Goal: Information Seeking & Learning: Learn about a topic

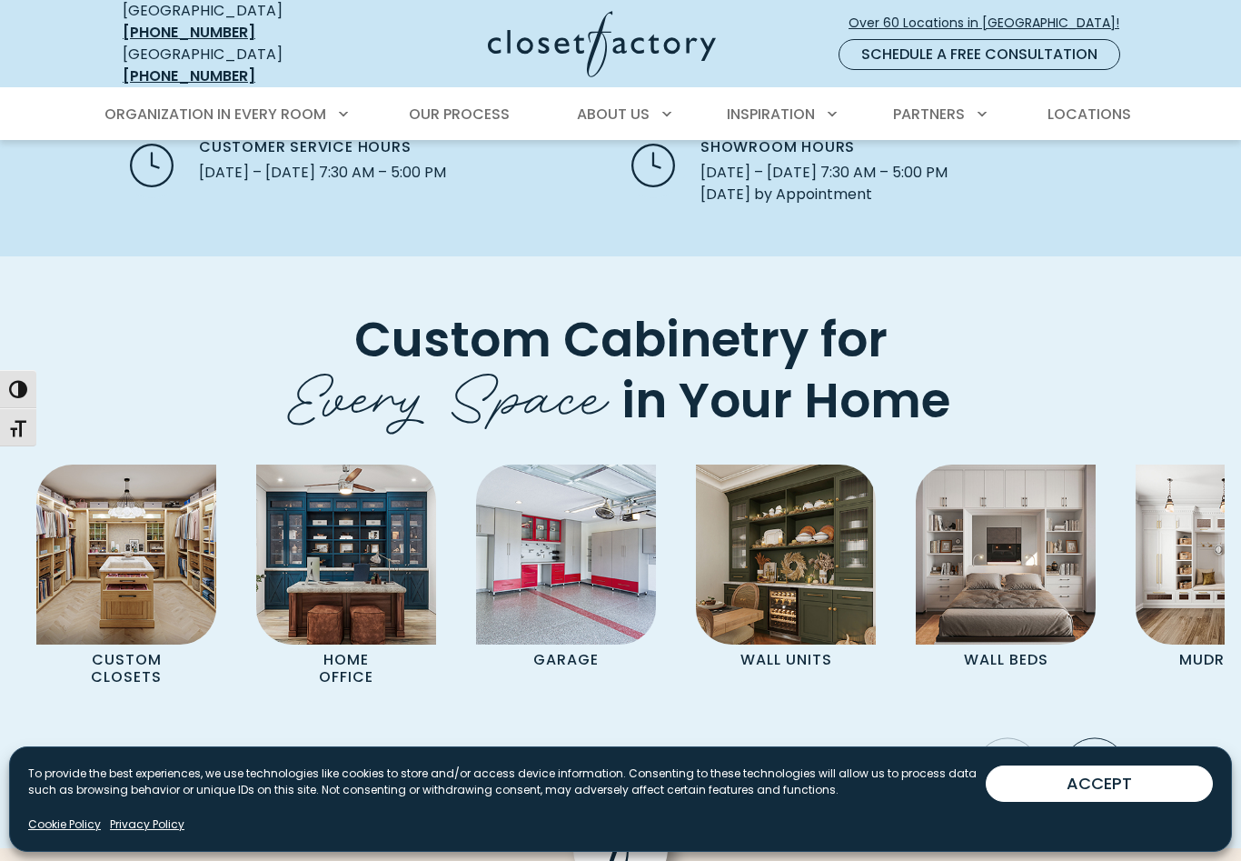
scroll to position [4314, 0]
click at [145, 508] on img "Pages Gallery" at bounding box center [126, 555] width 180 height 180
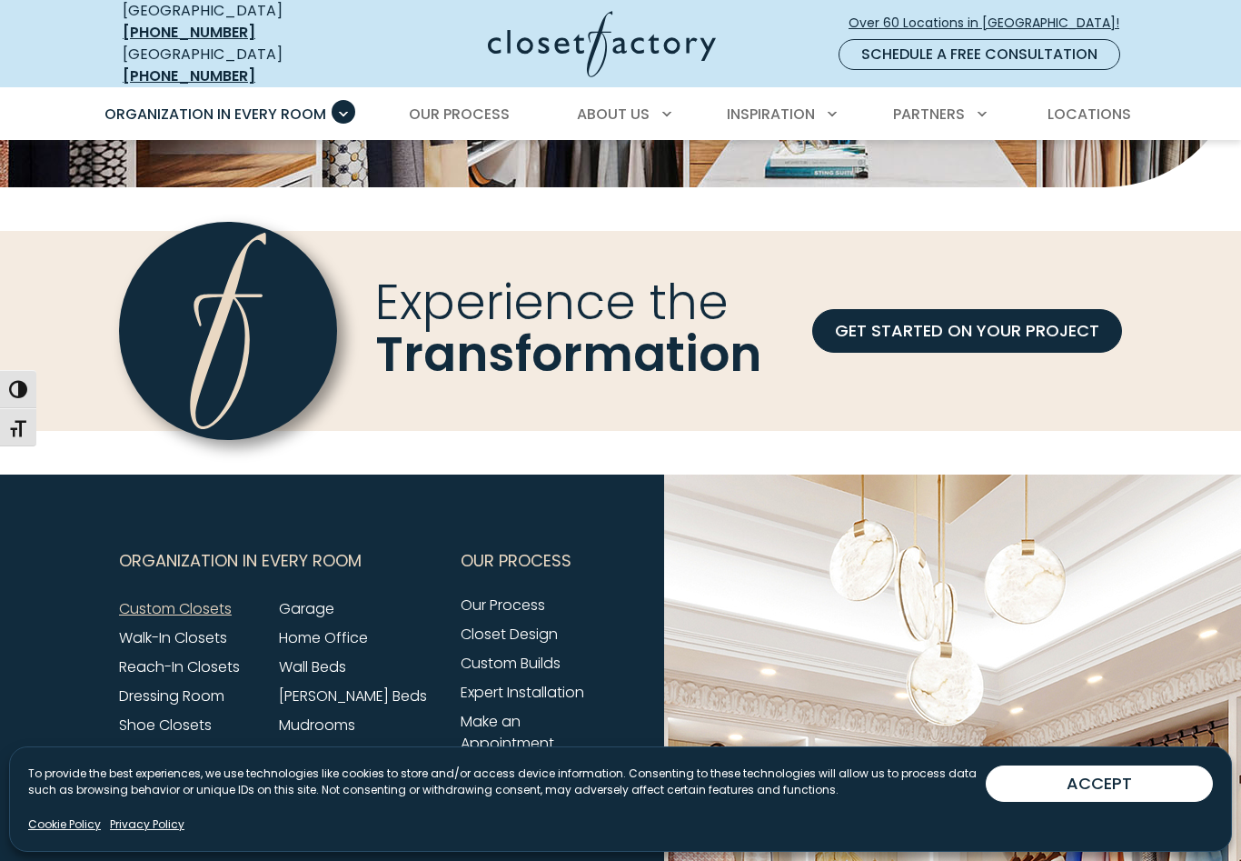
scroll to position [5341, 0]
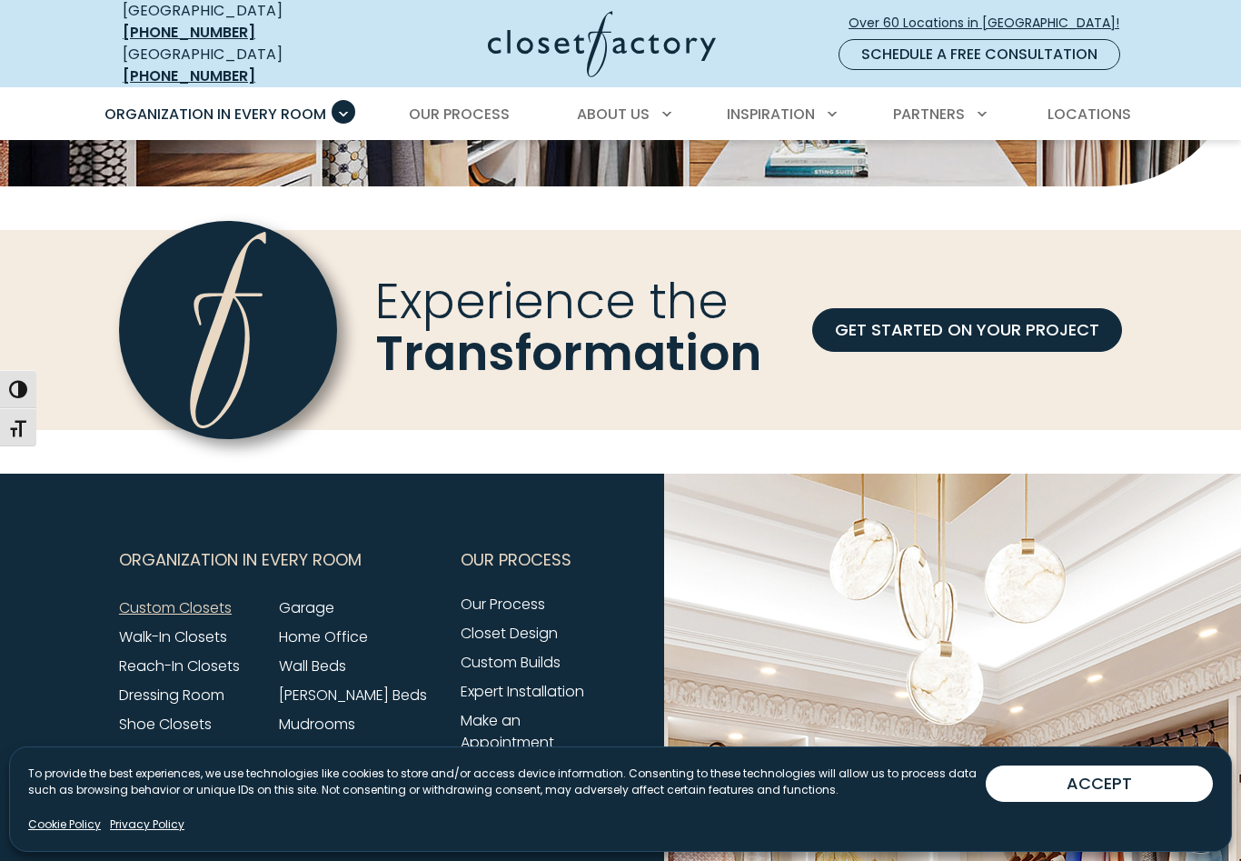
click at [308, 597] on link "Garage" at bounding box center [306, 607] width 55 height 21
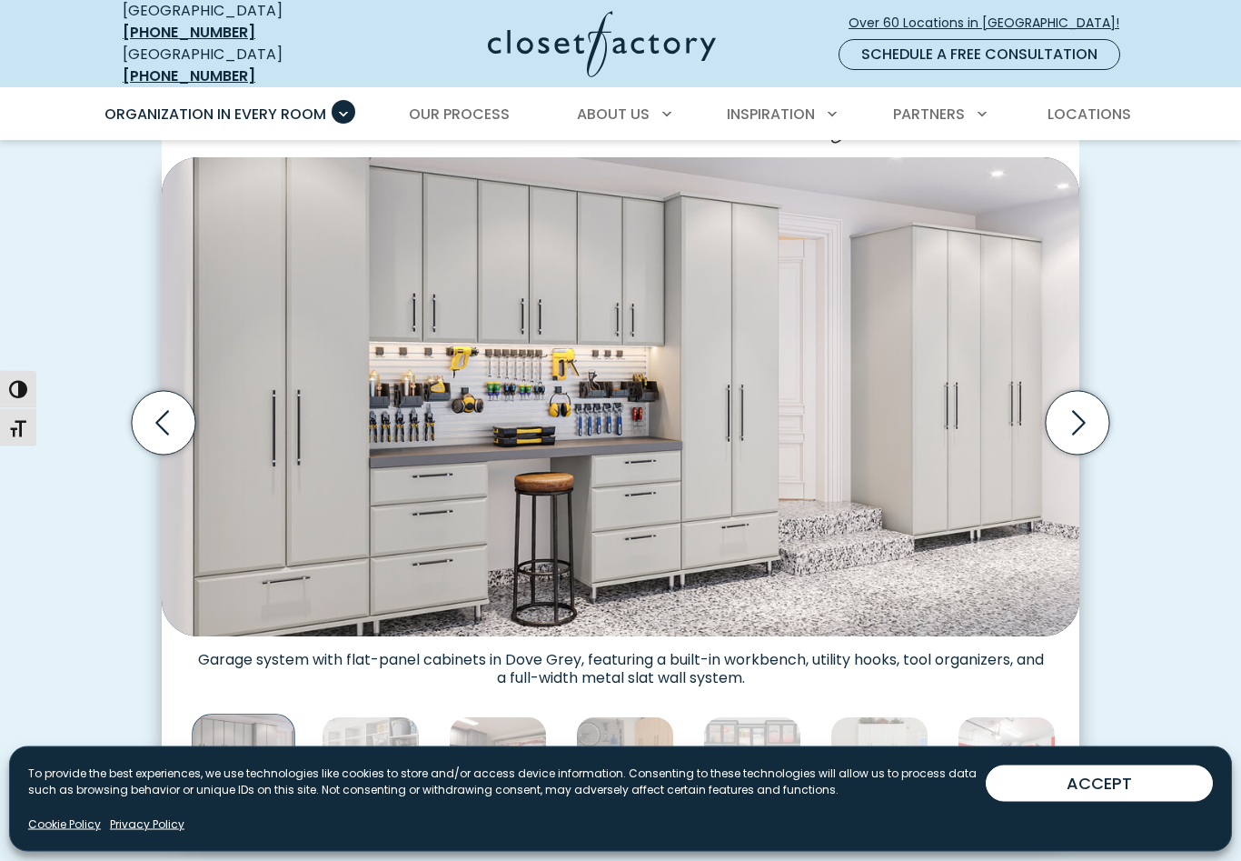
scroll to position [512, 0]
click at [1073, 396] on icon "Next slide" at bounding box center [1078, 422] width 64 height 64
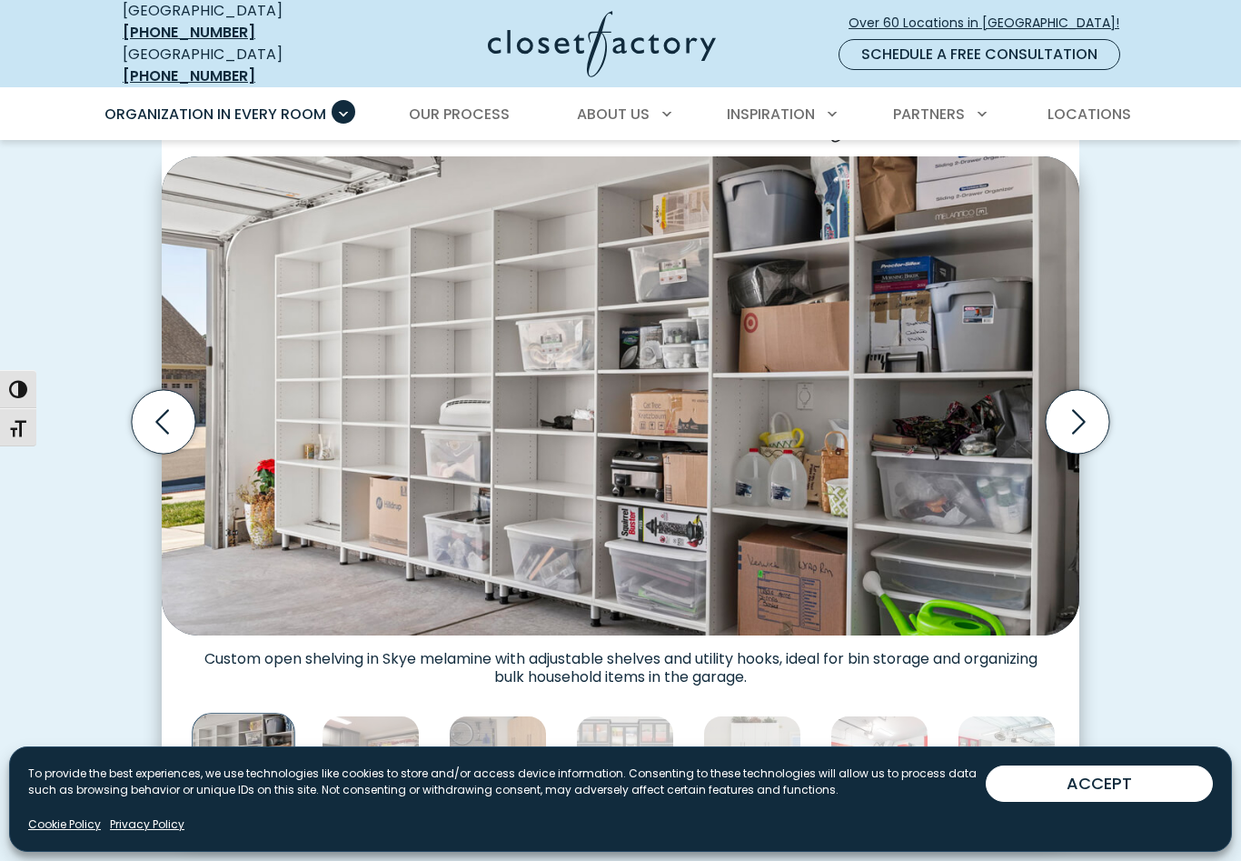
click at [1088, 412] on icon "Next slide" at bounding box center [1078, 421] width 64 height 64
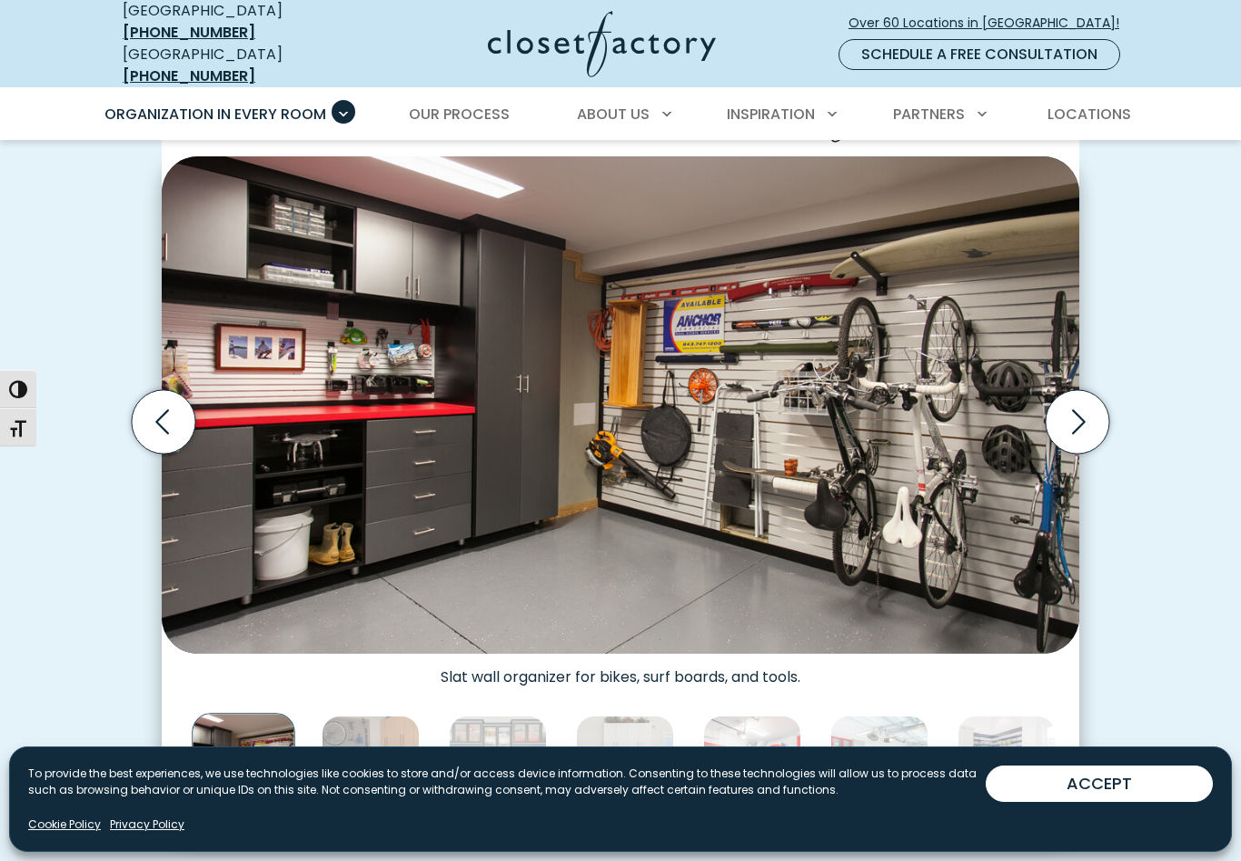
click at [1090, 411] on icon "Next slide" at bounding box center [1078, 421] width 64 height 64
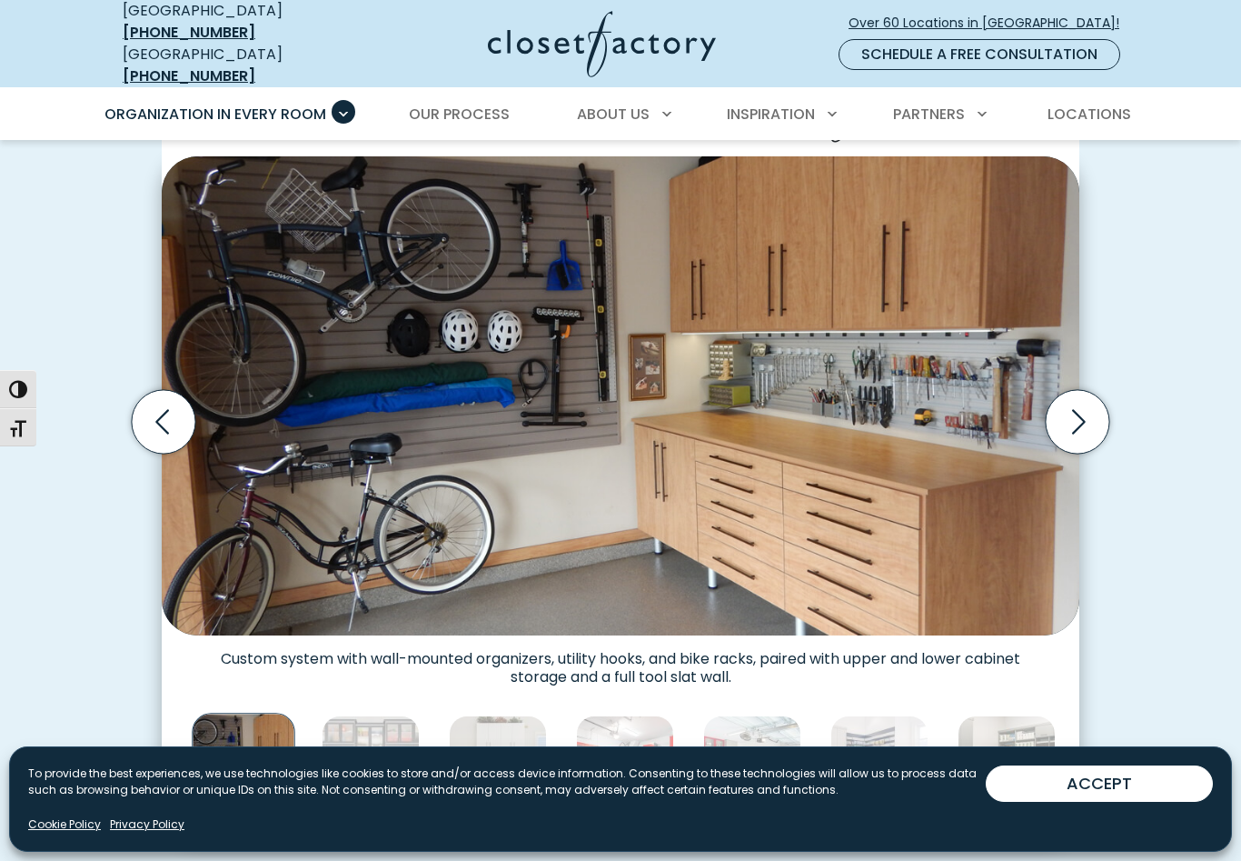
click at [1083, 408] on icon "Next slide" at bounding box center [1078, 421] width 64 height 64
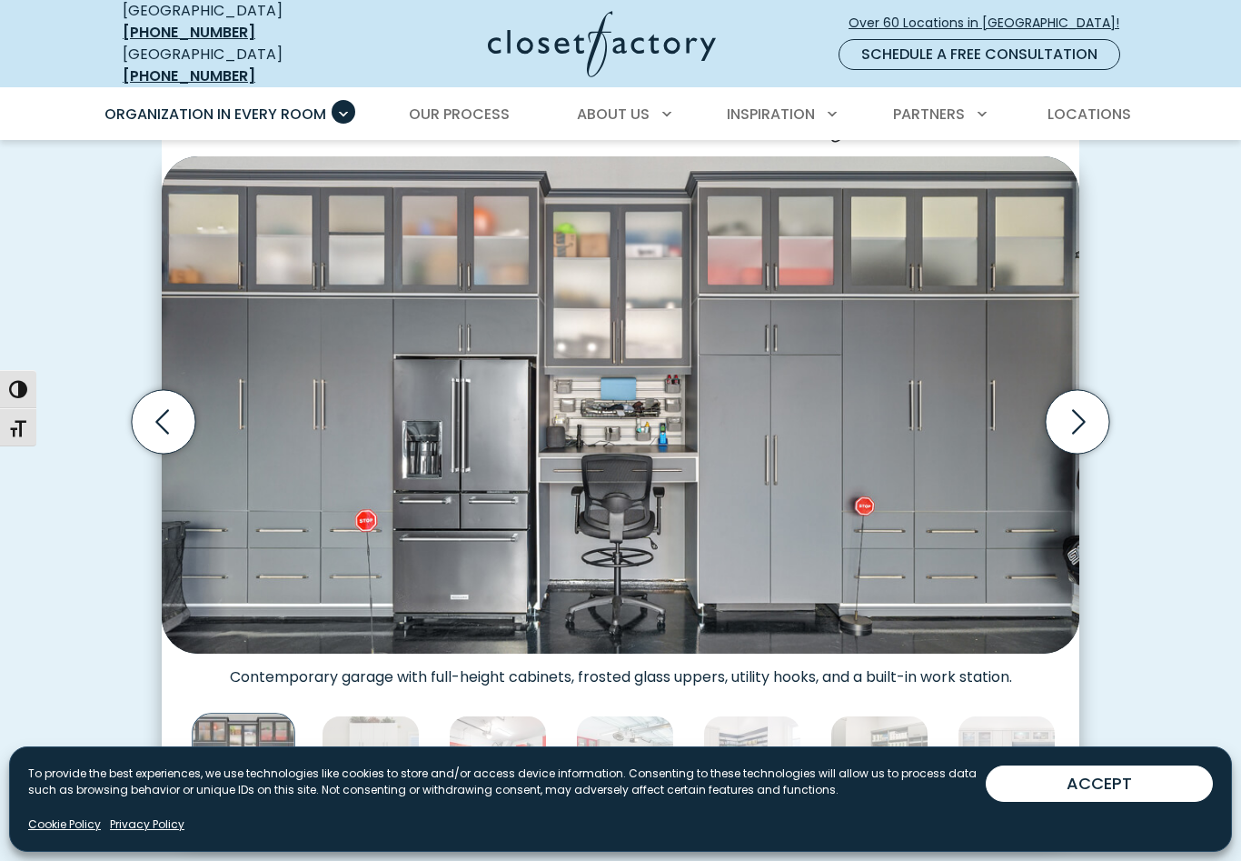
click at [1076, 414] on icon "Next slide" at bounding box center [1078, 421] width 64 height 64
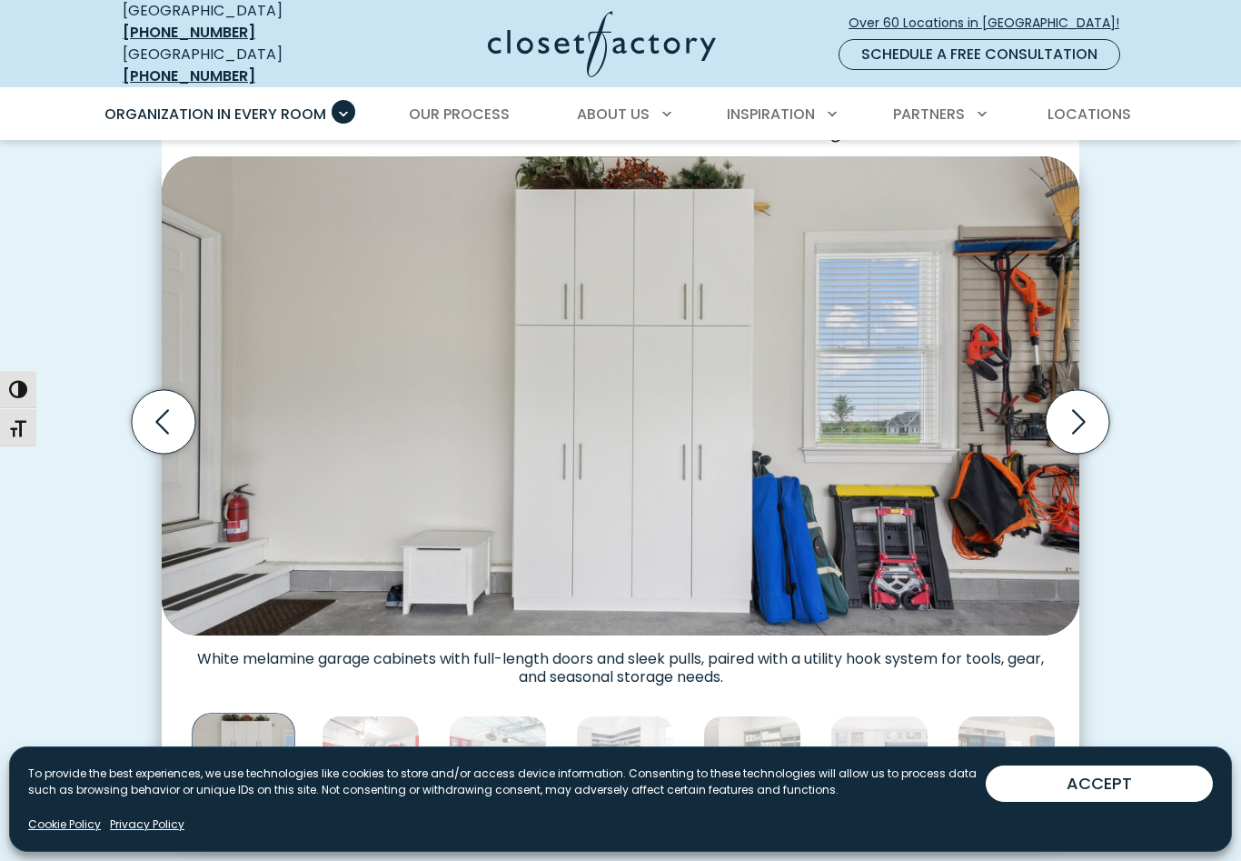
click at [1085, 409] on icon "Next slide" at bounding box center [1079, 421] width 14 height 25
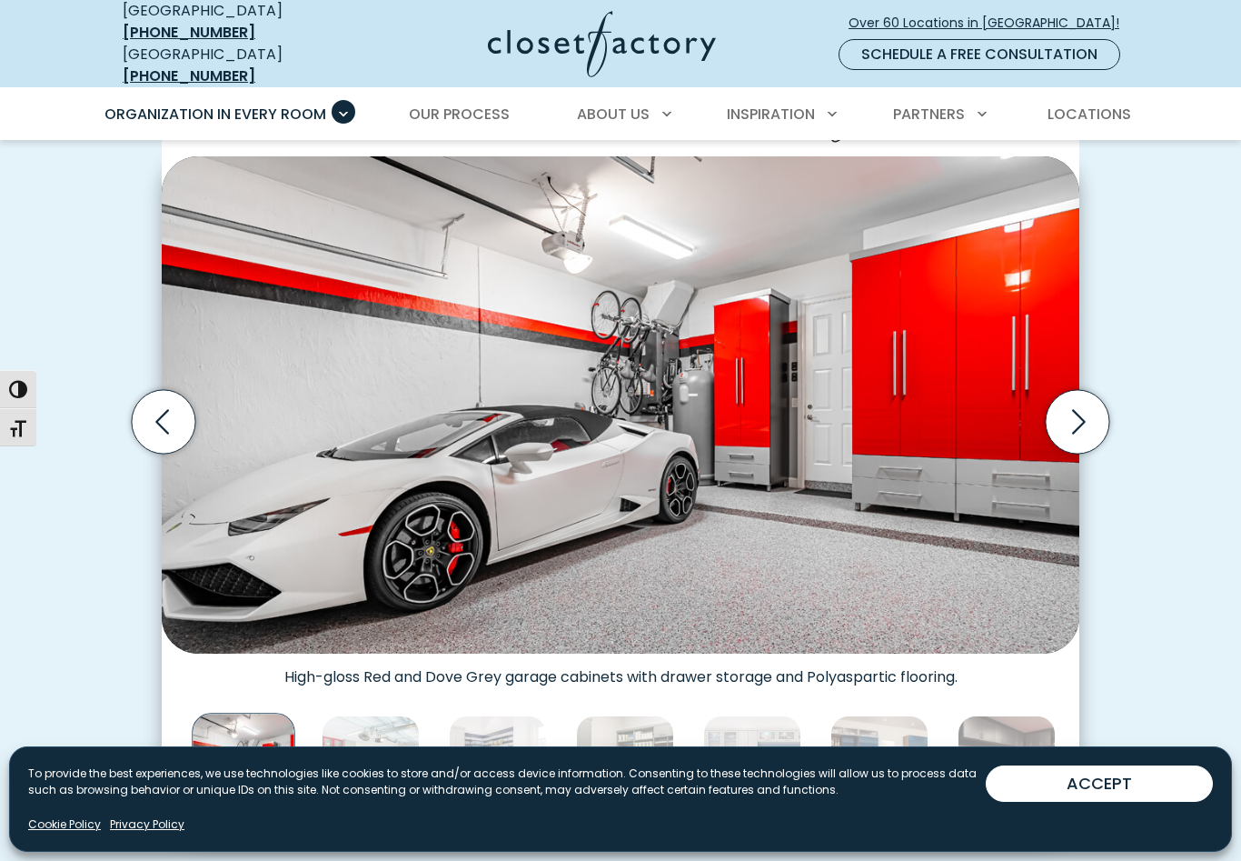
click at [1086, 403] on icon "Next slide" at bounding box center [1078, 421] width 64 height 64
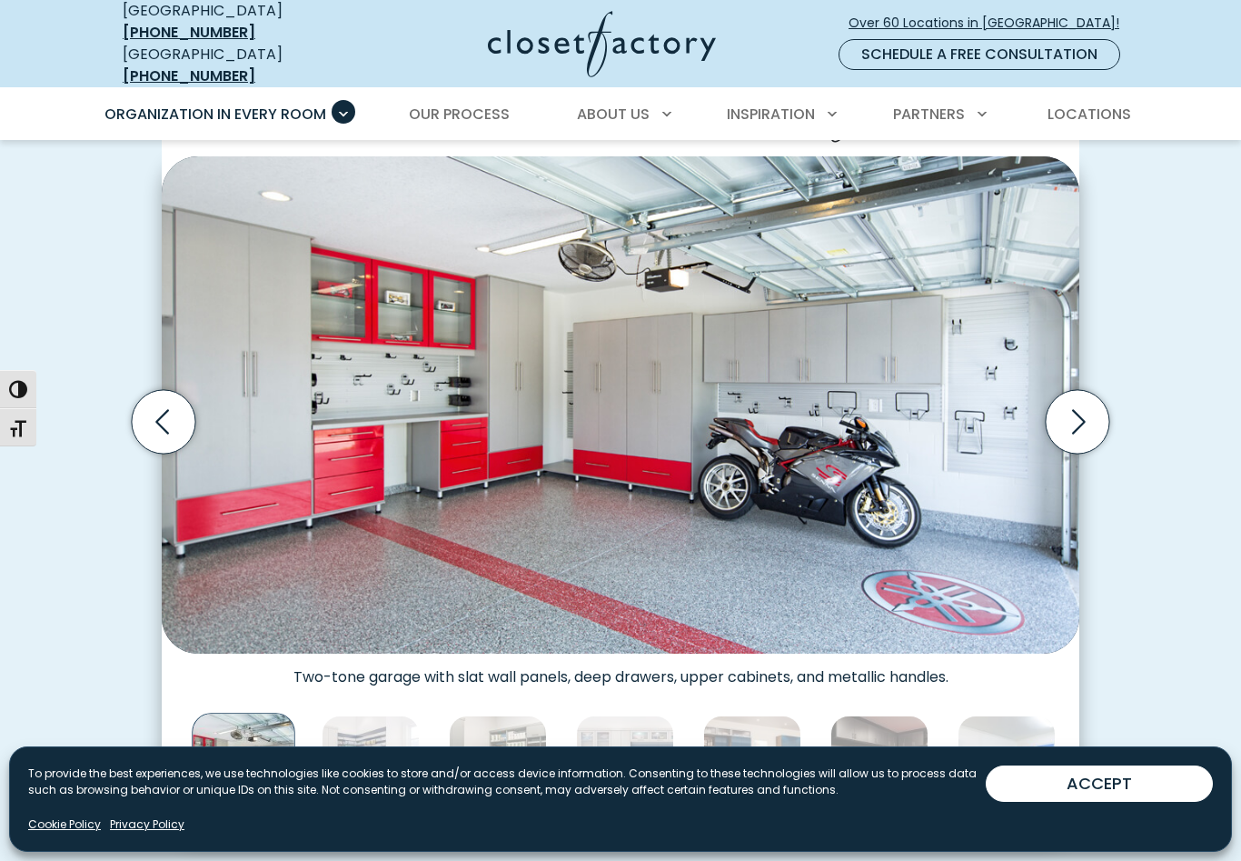
click at [1079, 414] on icon "Next slide" at bounding box center [1078, 421] width 64 height 64
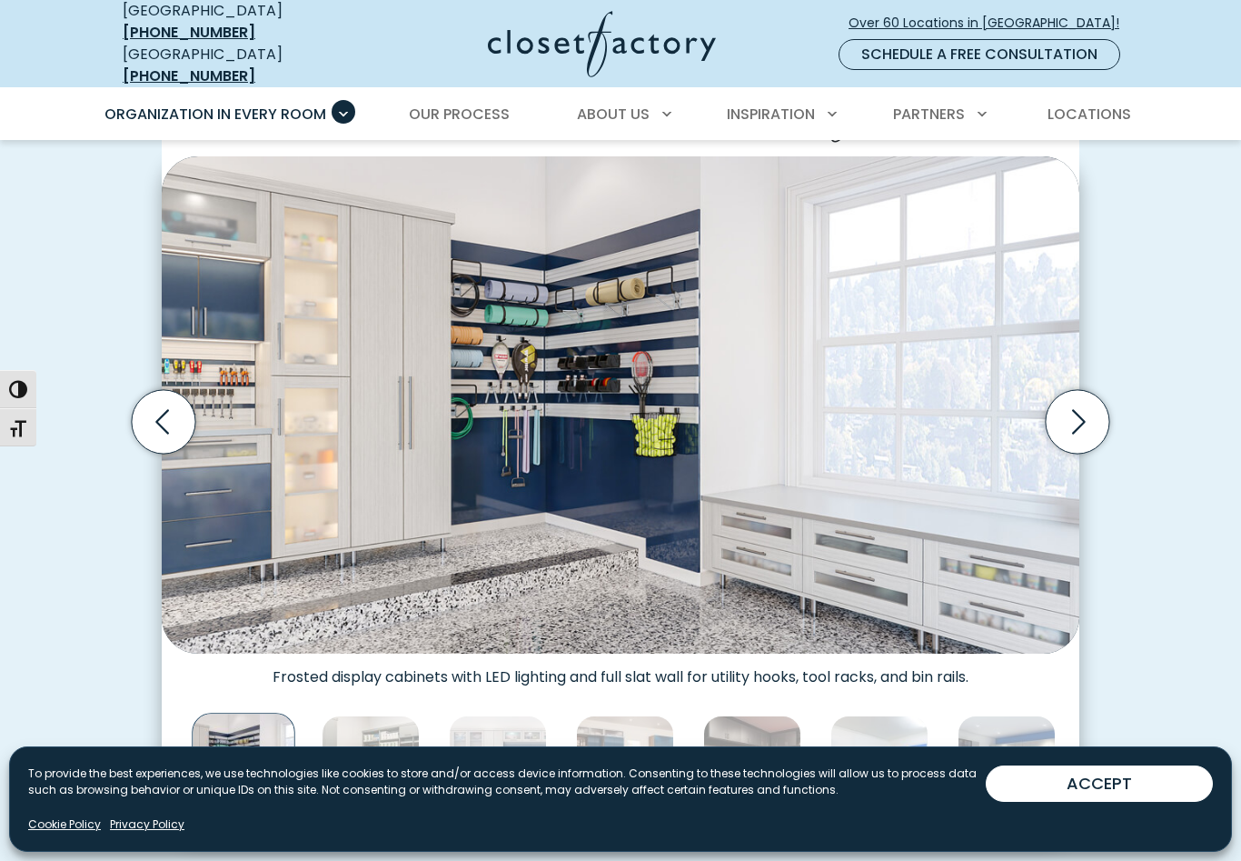
click at [1080, 415] on icon "Next slide" at bounding box center [1078, 421] width 64 height 64
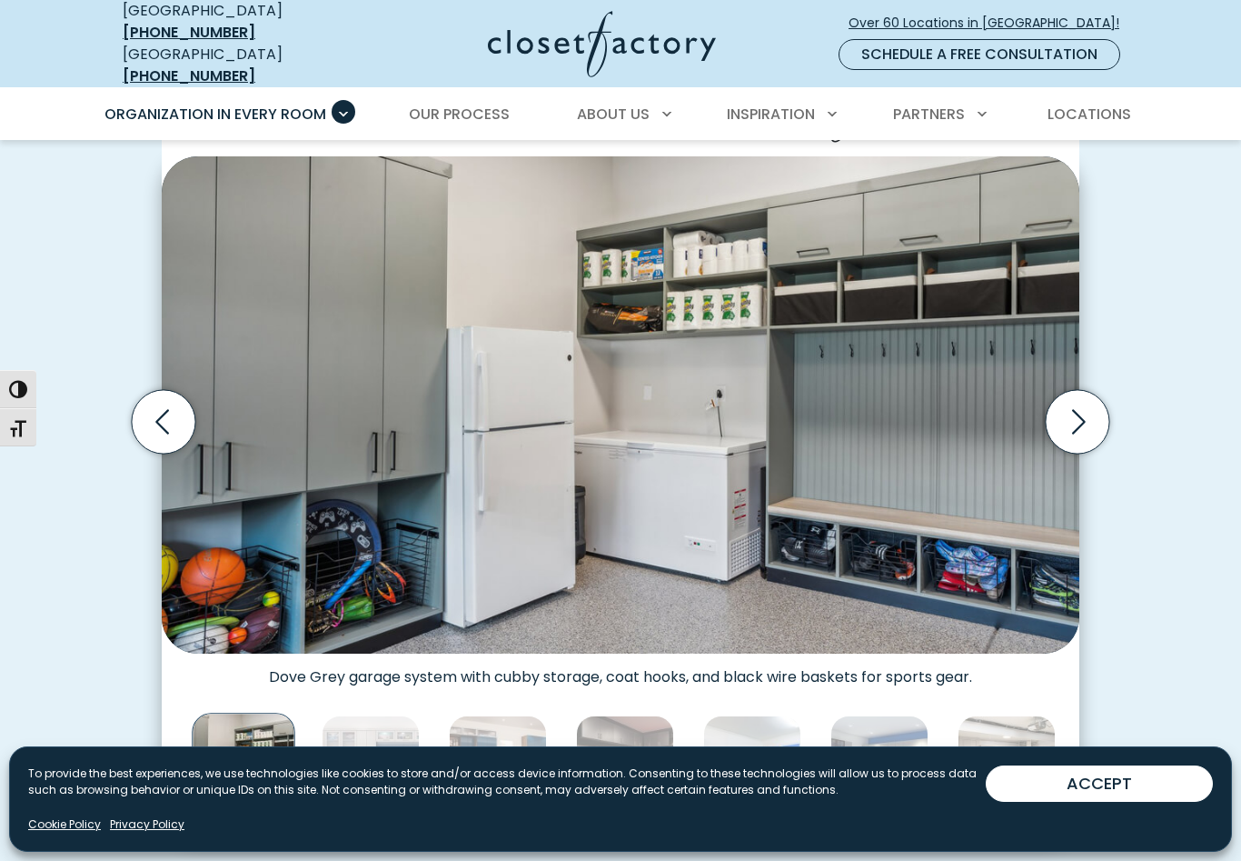
click at [1080, 425] on icon "Next slide" at bounding box center [1078, 421] width 64 height 64
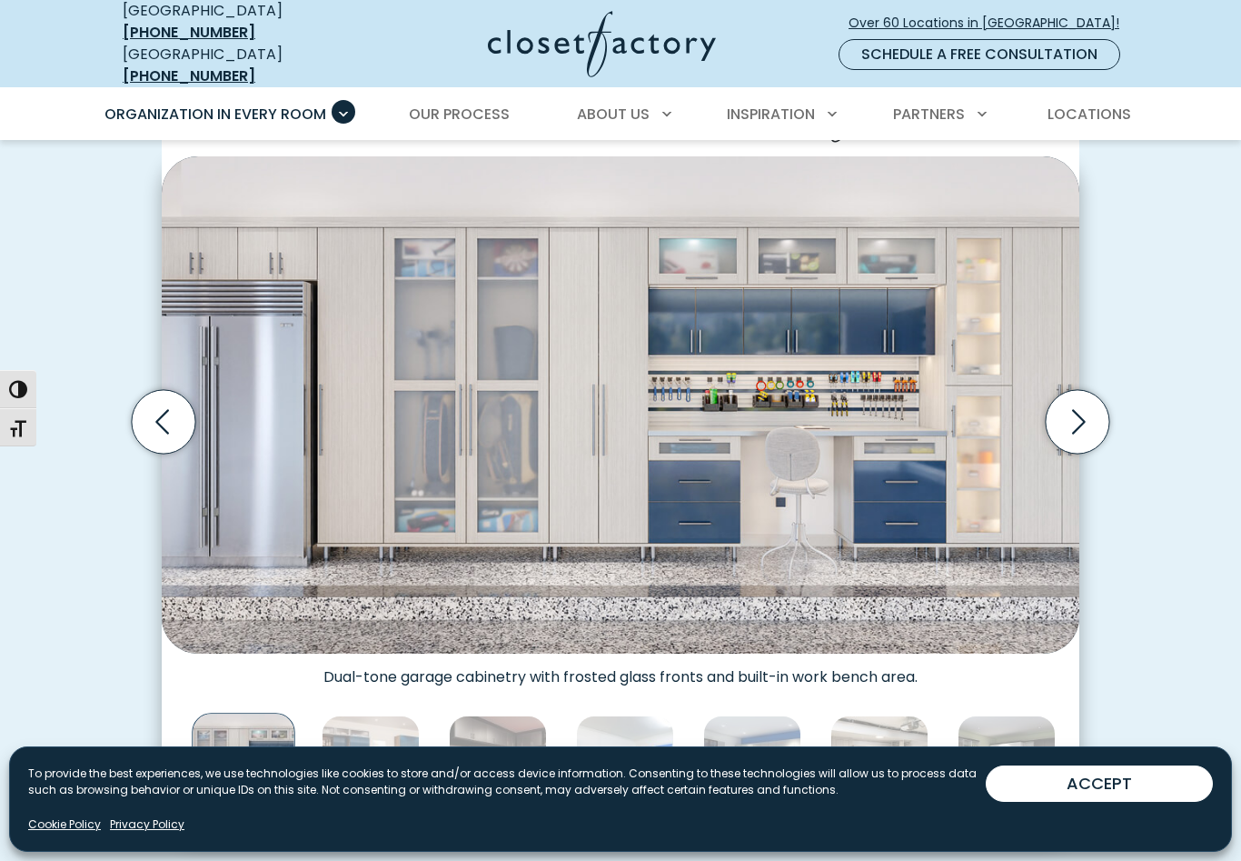
click at [1080, 424] on icon "Next slide" at bounding box center [1078, 421] width 64 height 64
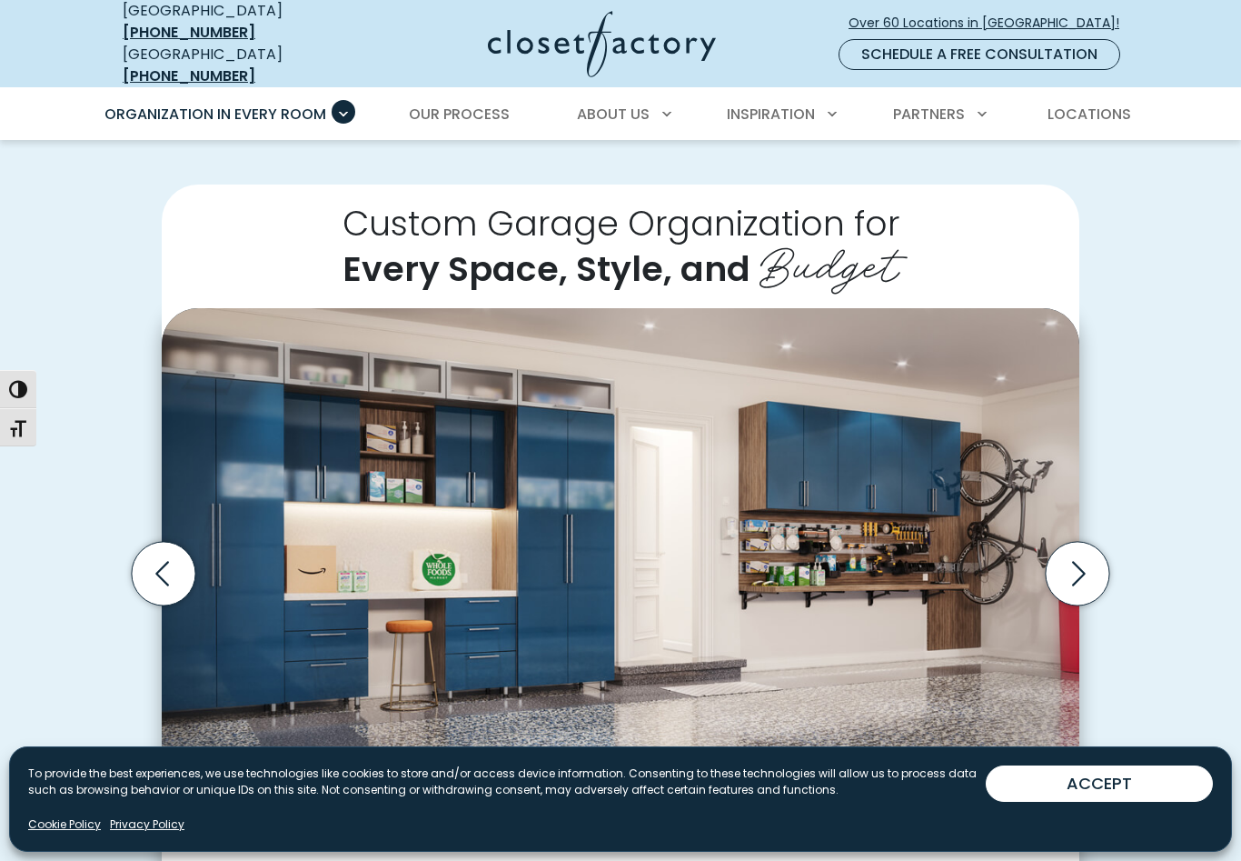
scroll to position [0, 0]
